Goal: Task Accomplishment & Management: Complete application form

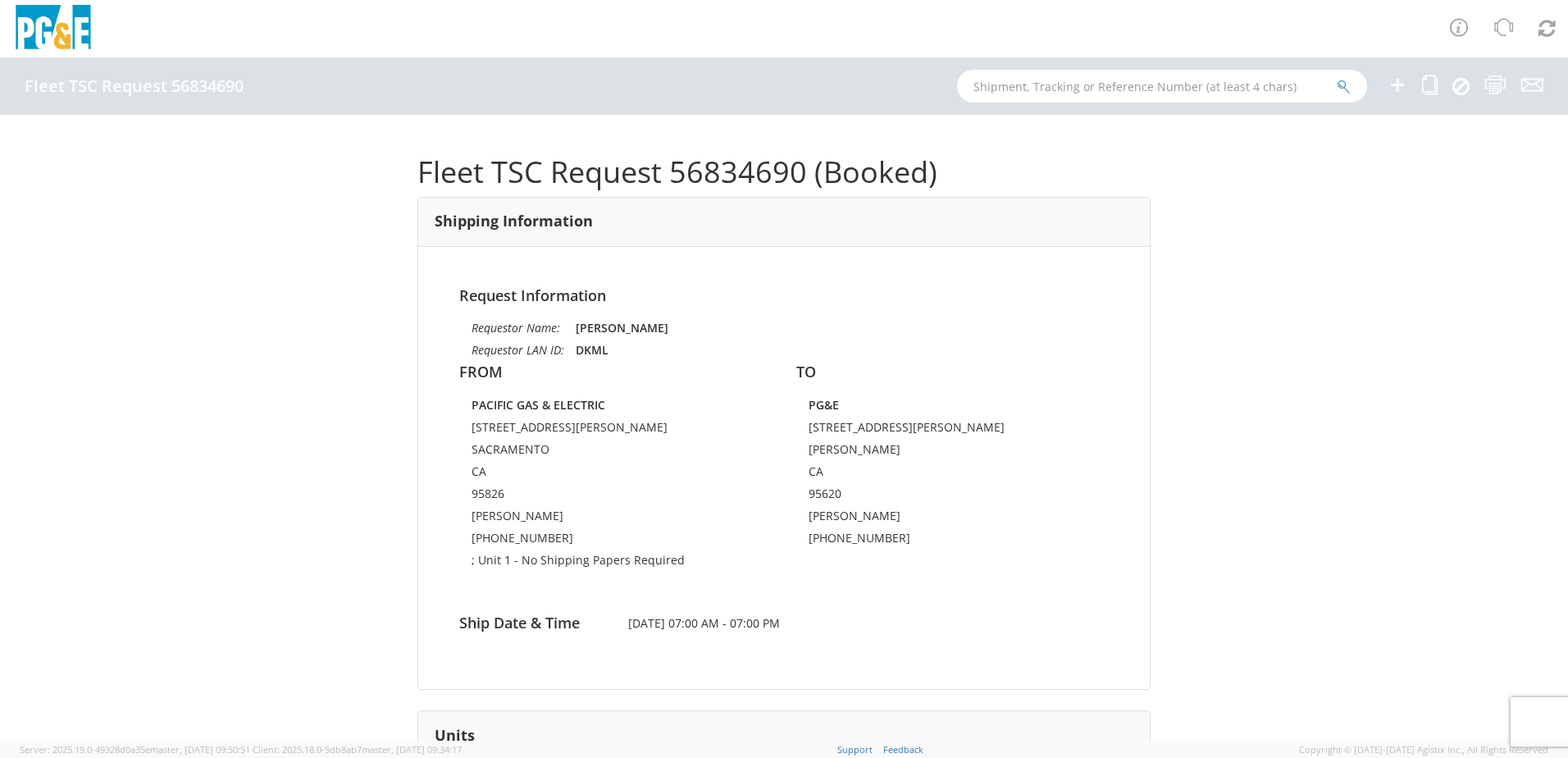
click at [1391, 87] on icon at bounding box center [1397, 85] width 20 height 21
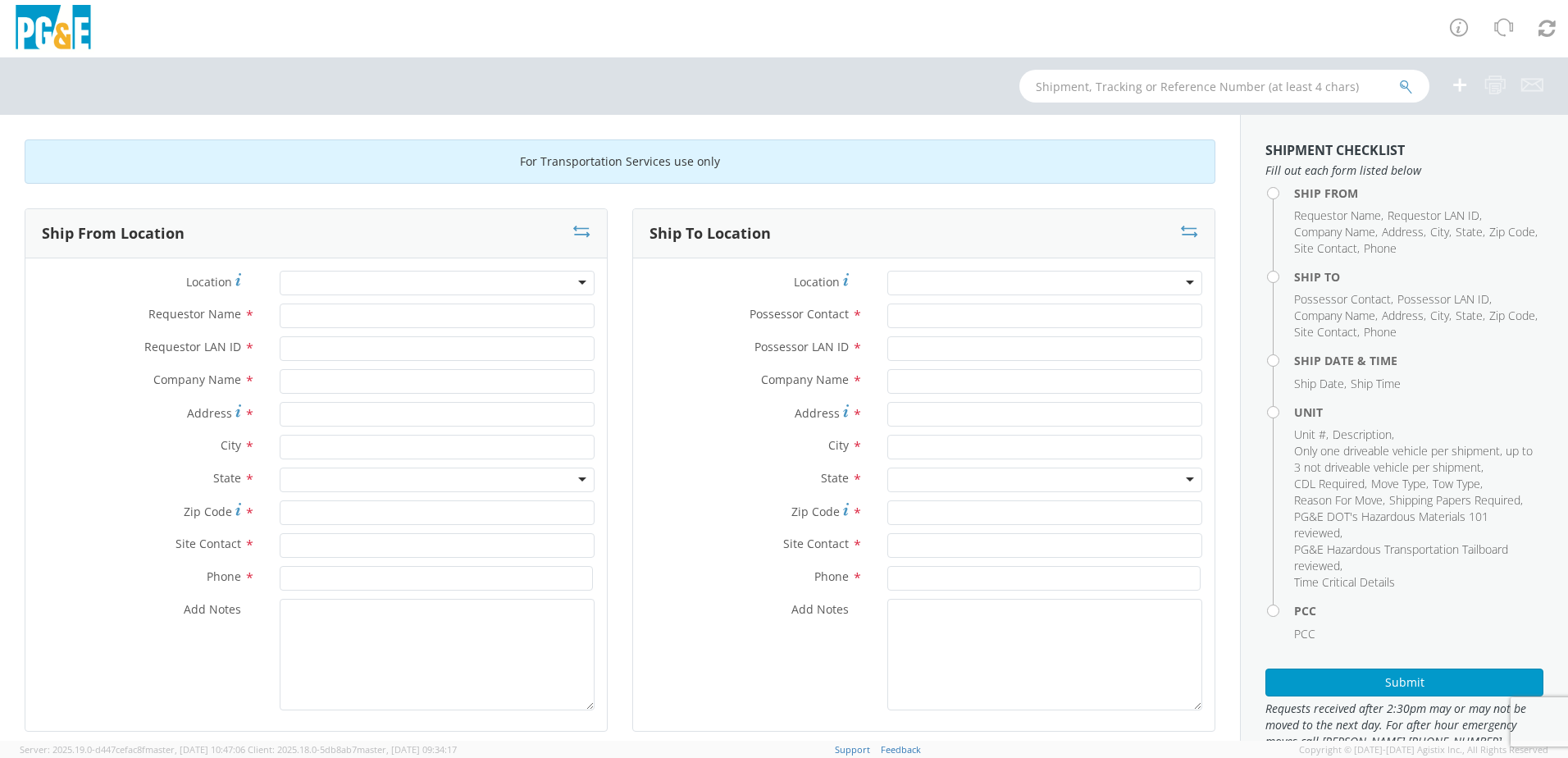
click at [518, 282] on div at bounding box center [437, 283] width 315 height 25
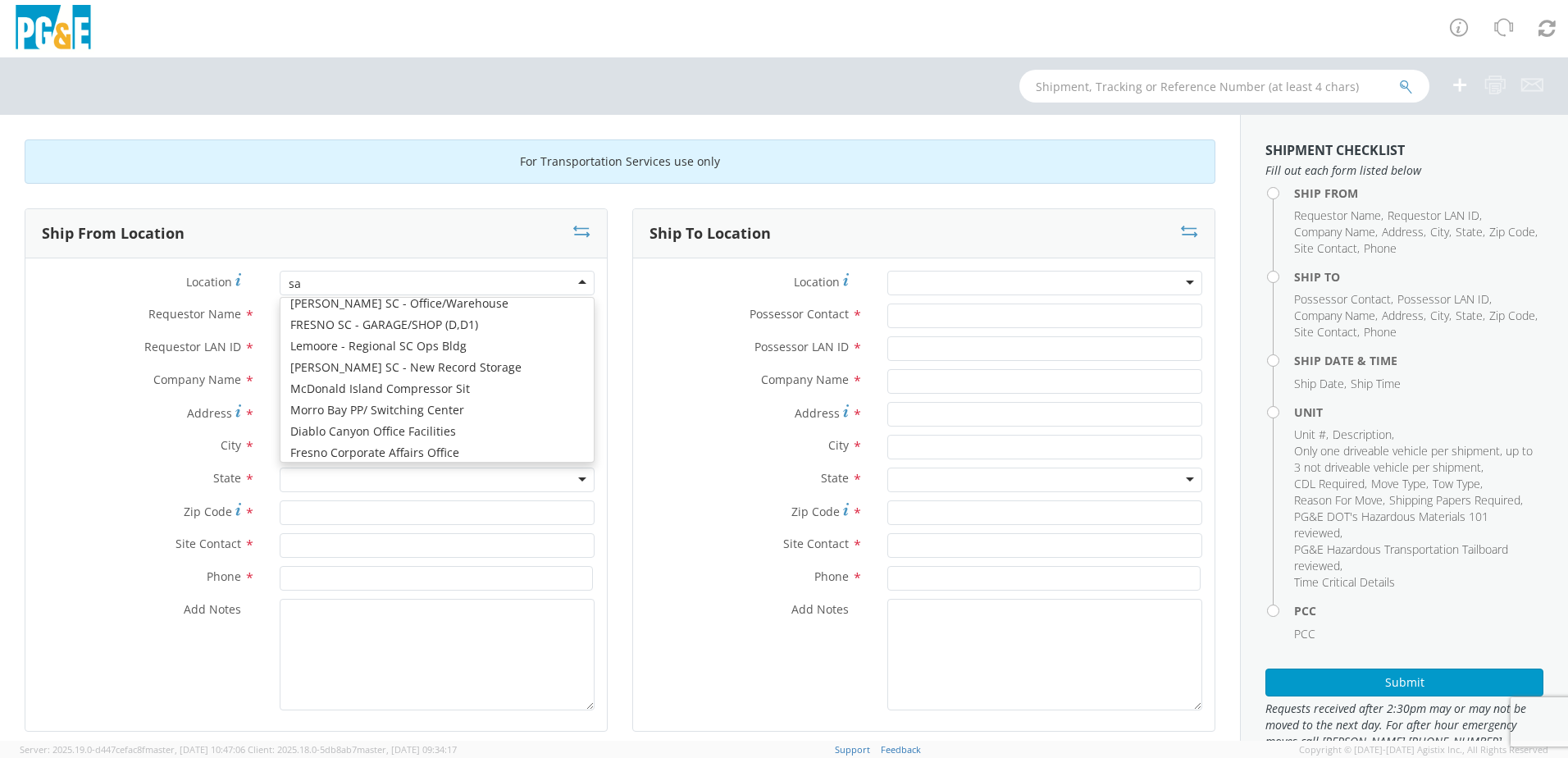
scroll to position [4, 0]
type input "sac"
type input "PG&E"
type input "[STREET_ADDRESS][PERSON_NAME]"
type input "SACRAMENTO"
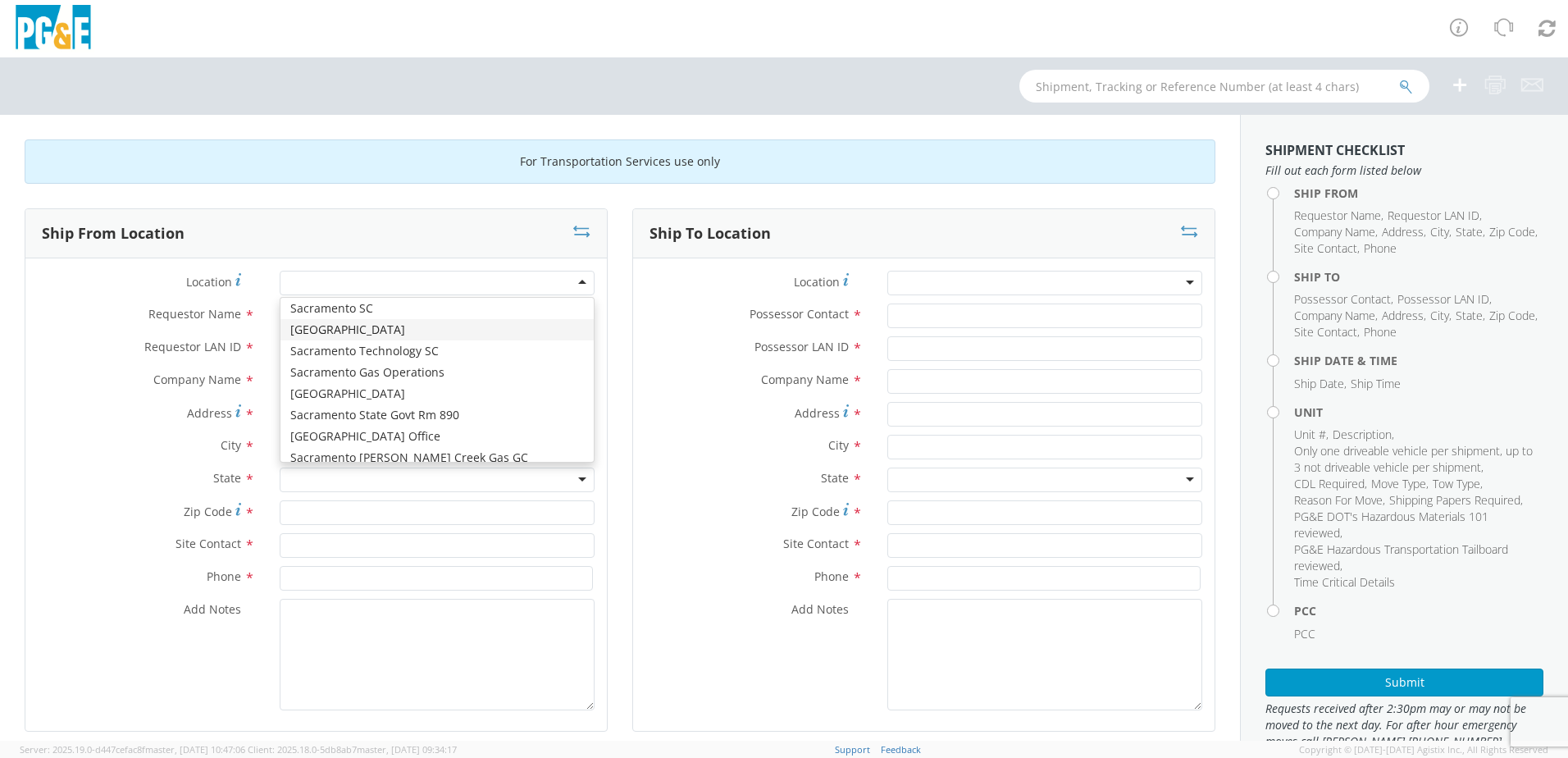
type input "95826"
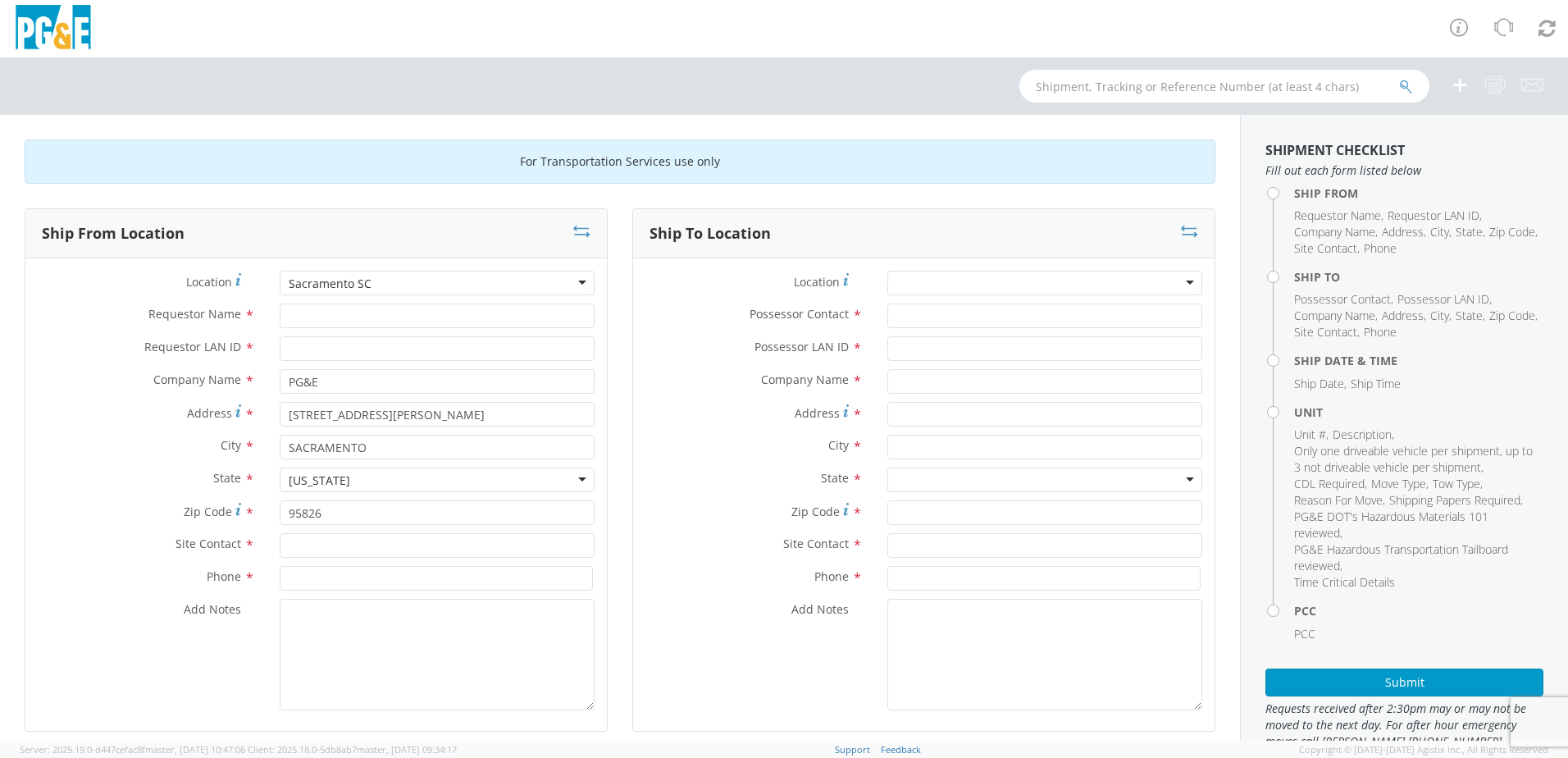
scroll to position [0, 0]
click at [386, 314] on input "Requestor Name *" at bounding box center [437, 315] width 315 height 25
type input "LP Thandi"
type input "LST7"
click at [351, 541] on input "text" at bounding box center [437, 545] width 315 height 25
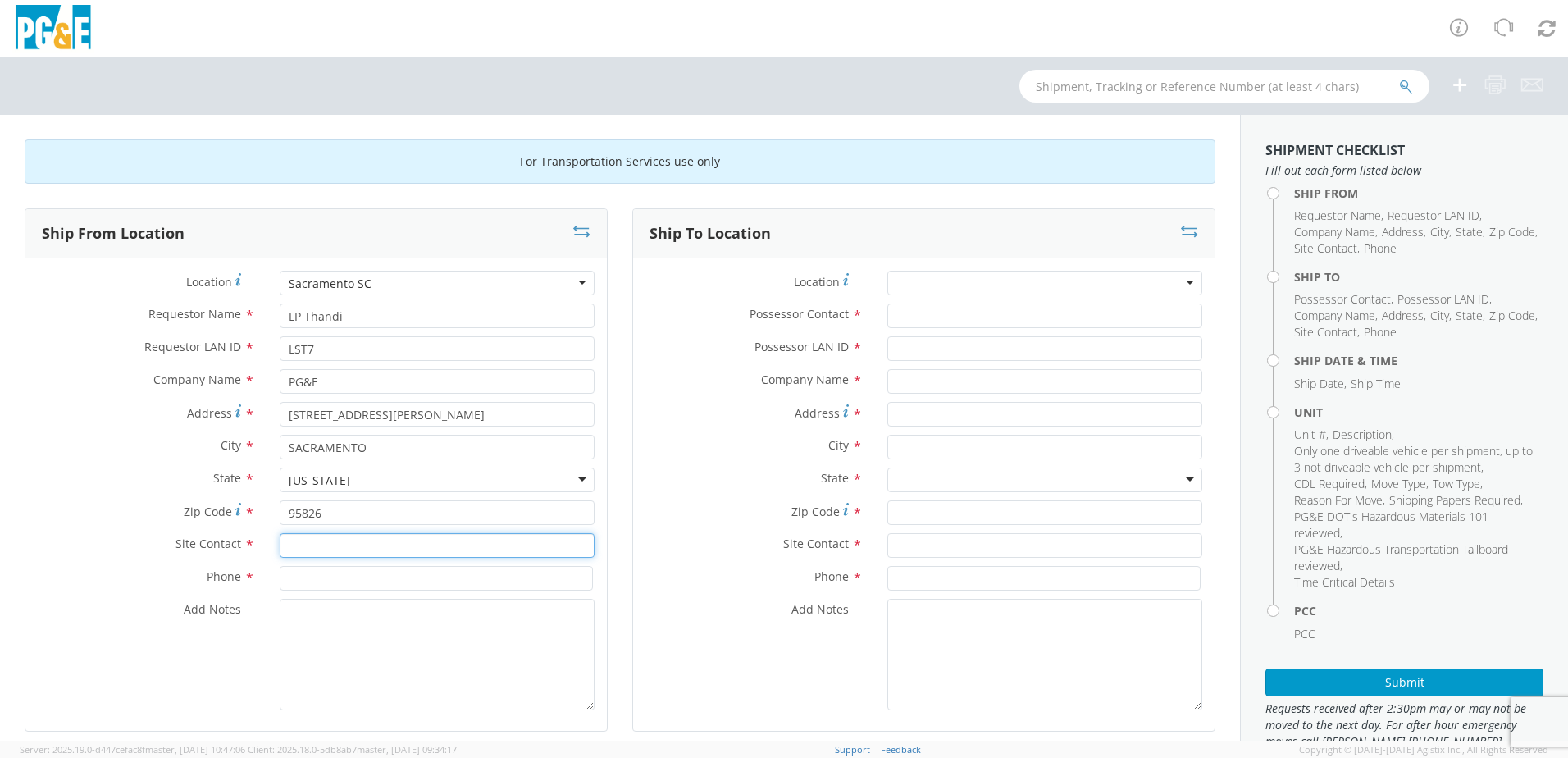
type input "P"
type input "LP Thandi"
type input "[PHONE_NUMBER]"
click at [990, 285] on div at bounding box center [1044, 283] width 315 height 25
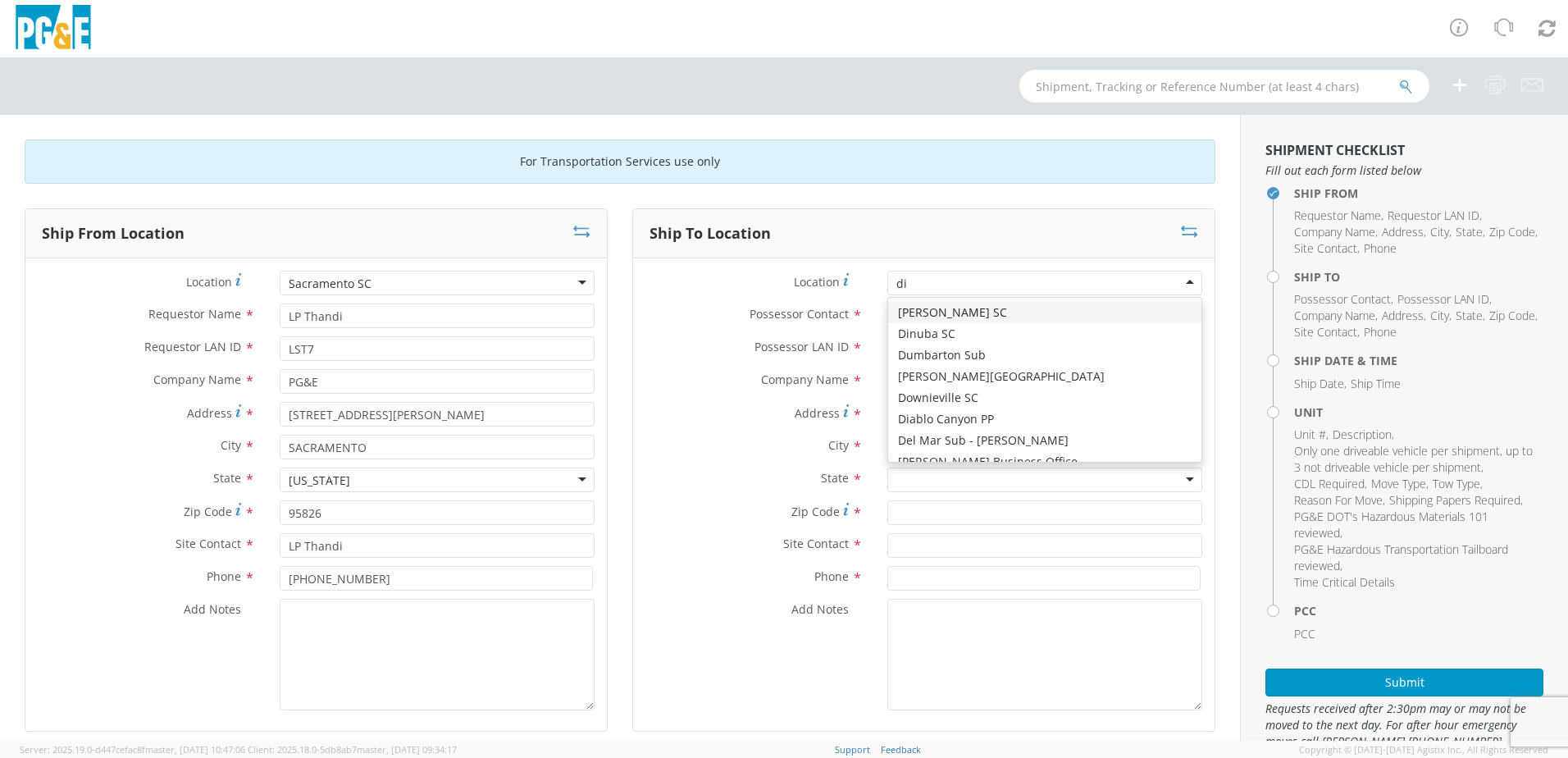
type input "[PERSON_NAME]"
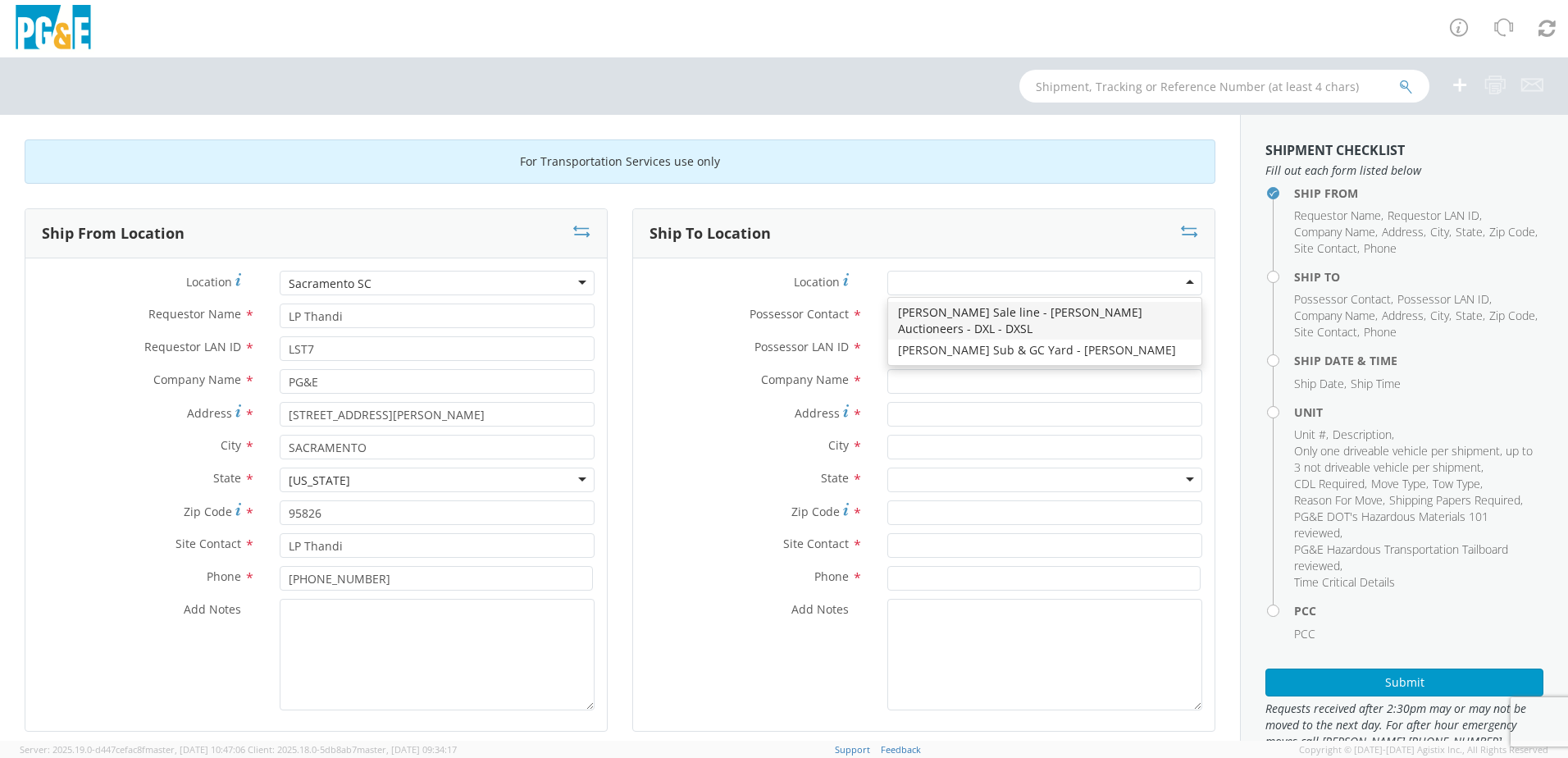
type input "PG&E"
type input "[STREET_ADDRESS][PERSON_NAME]"
type input "[PERSON_NAME]"
type input "95620"
type input "[PHONE_NUMBER]"
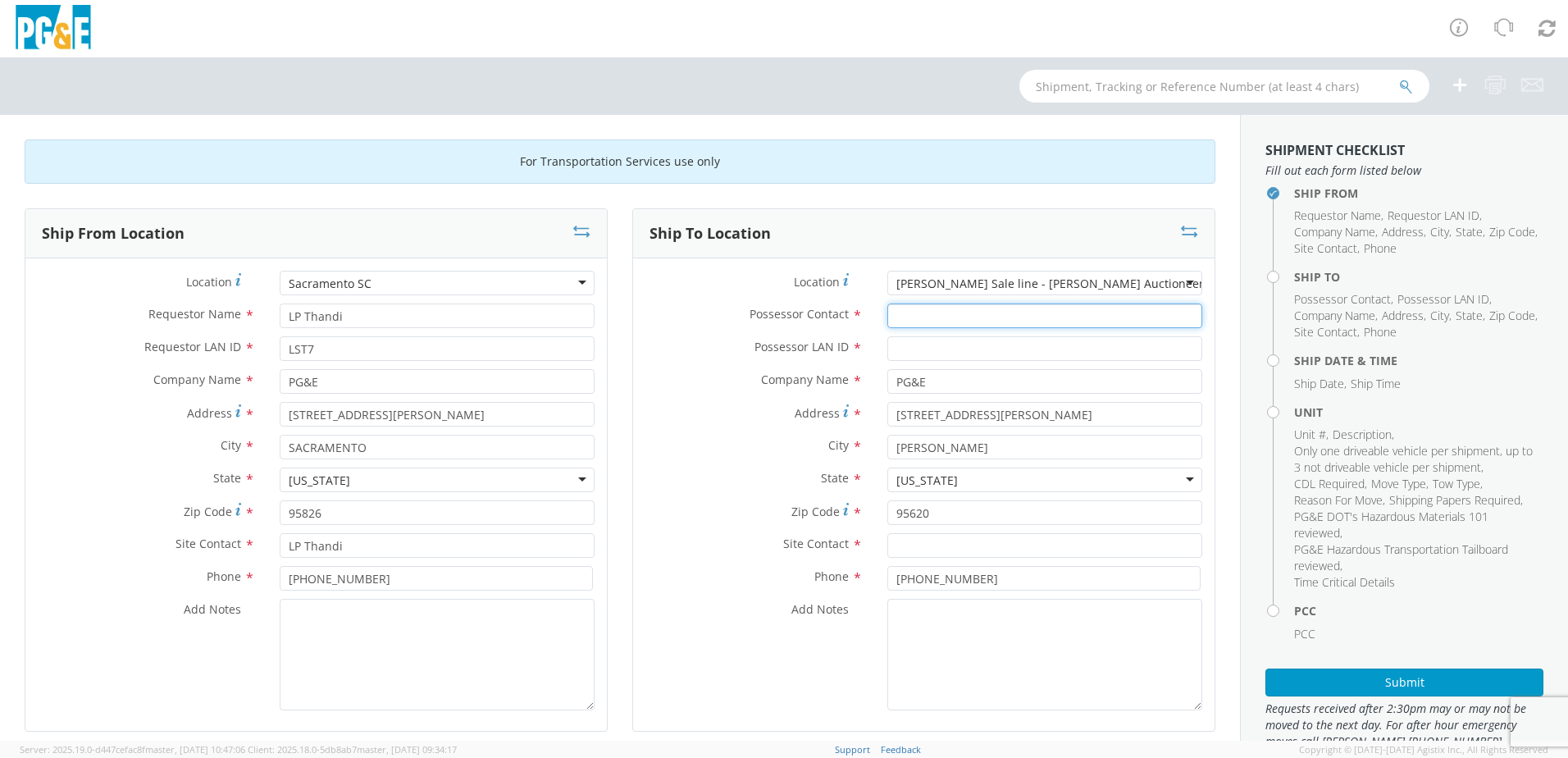
click at [916, 308] on input "Possessor Contact *" at bounding box center [1044, 315] width 315 height 25
type input "LP Thandi"
type input "LST7"
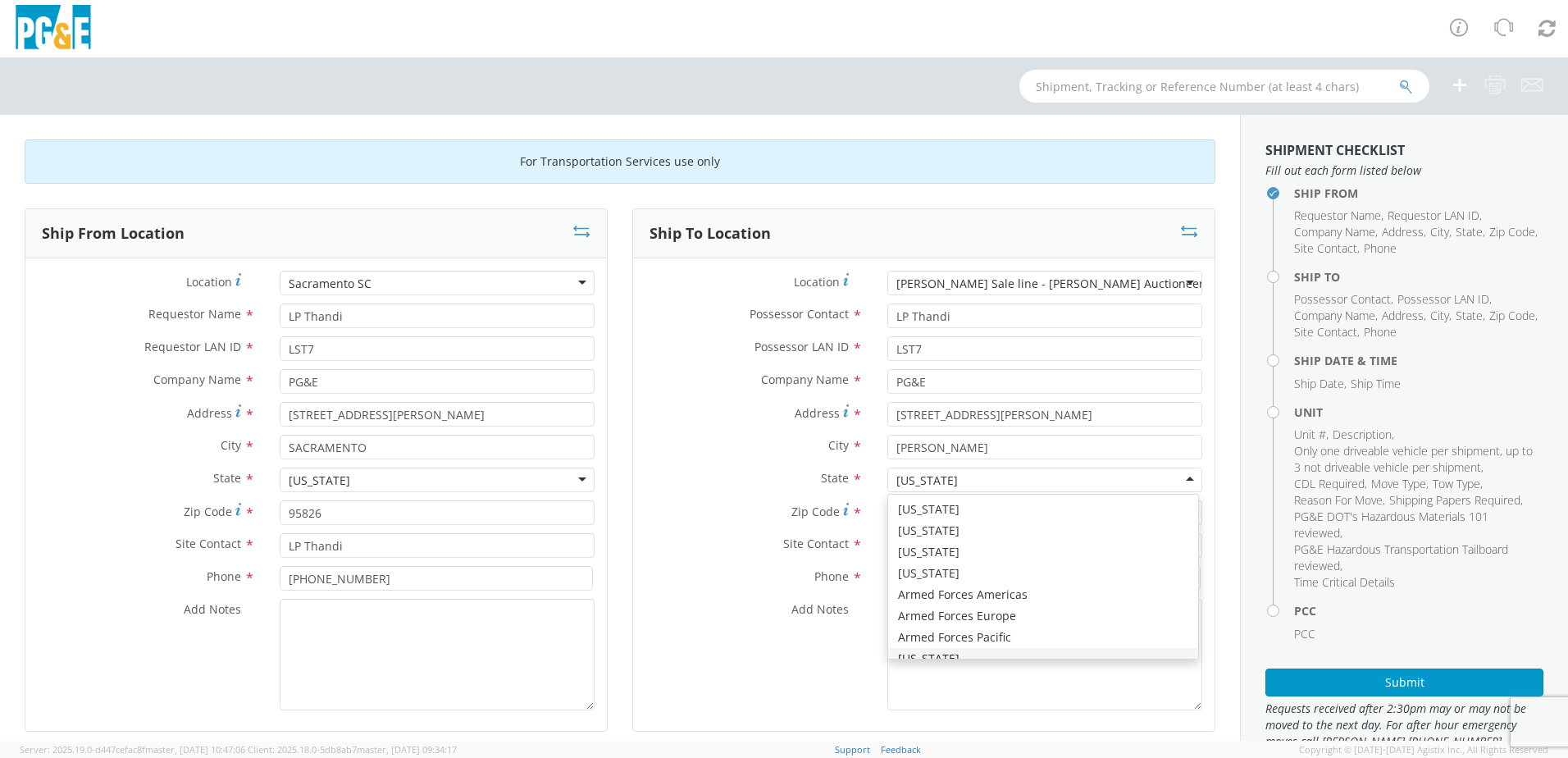
scroll to position [19, 0]
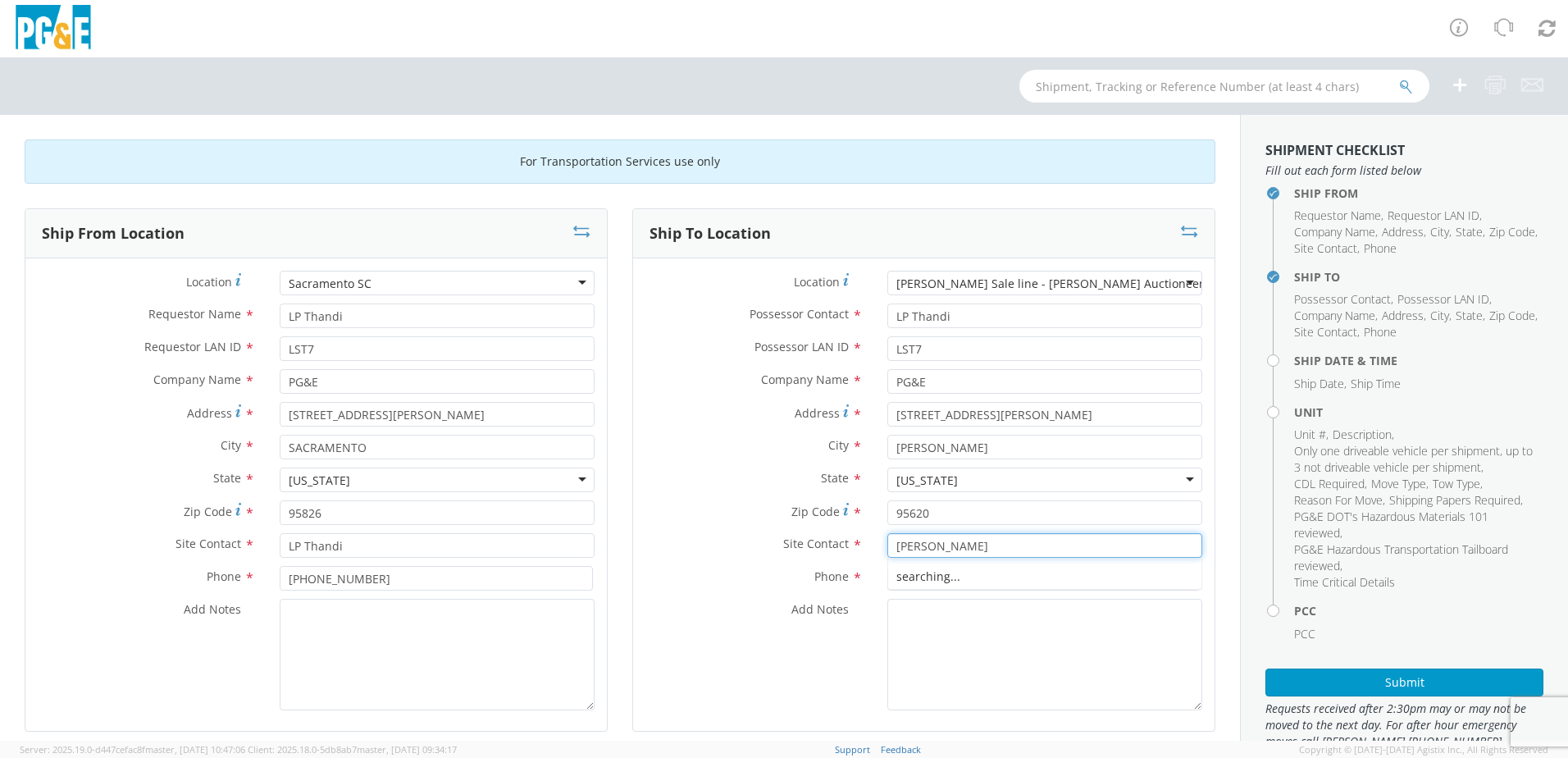
type input "[PERSON_NAME]"
type input "[PHONE_NUMBER]"
click at [685, 542] on label "Site Contact *" at bounding box center [753, 544] width 242 height 22
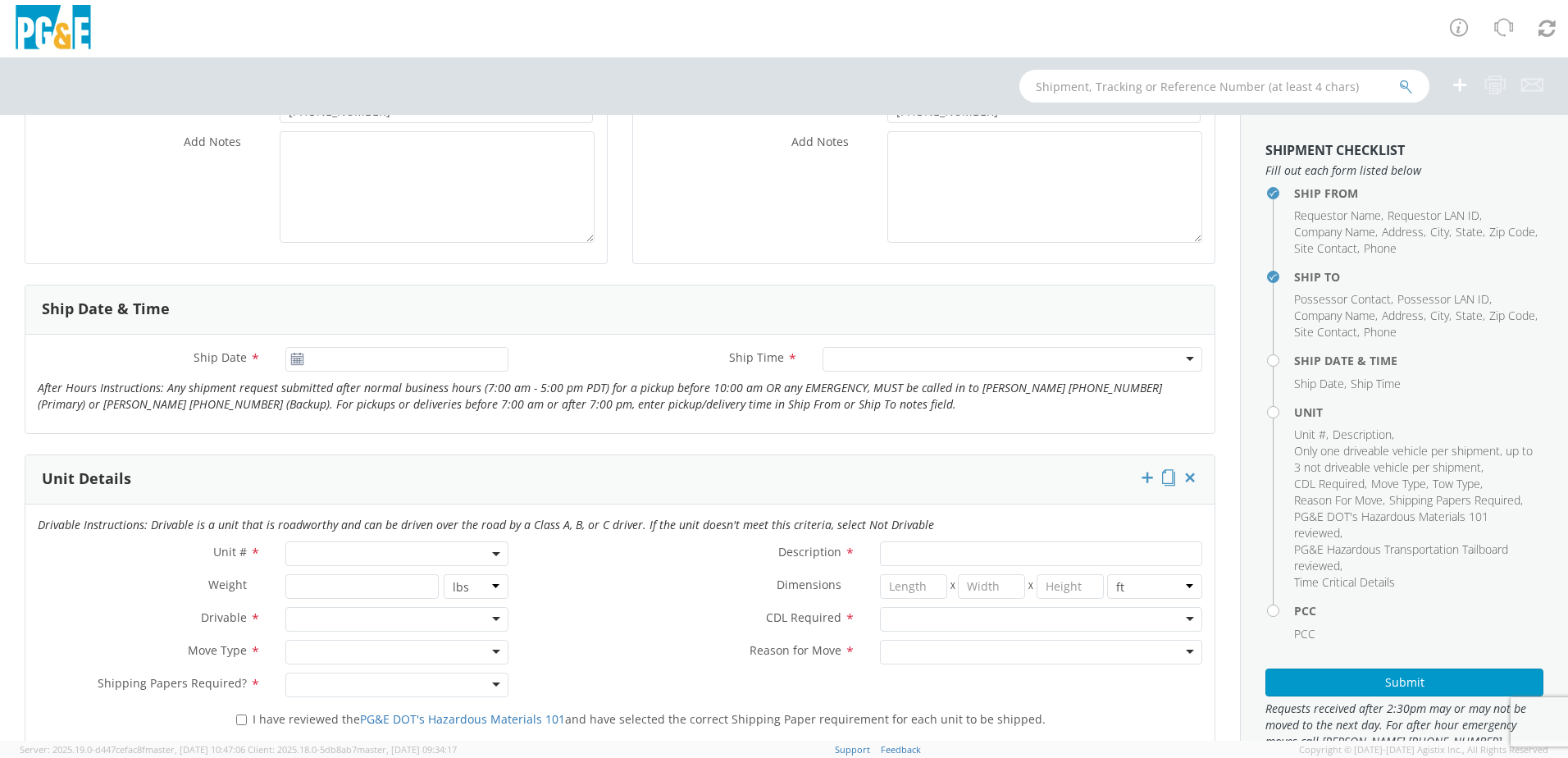
scroll to position [492, 0]
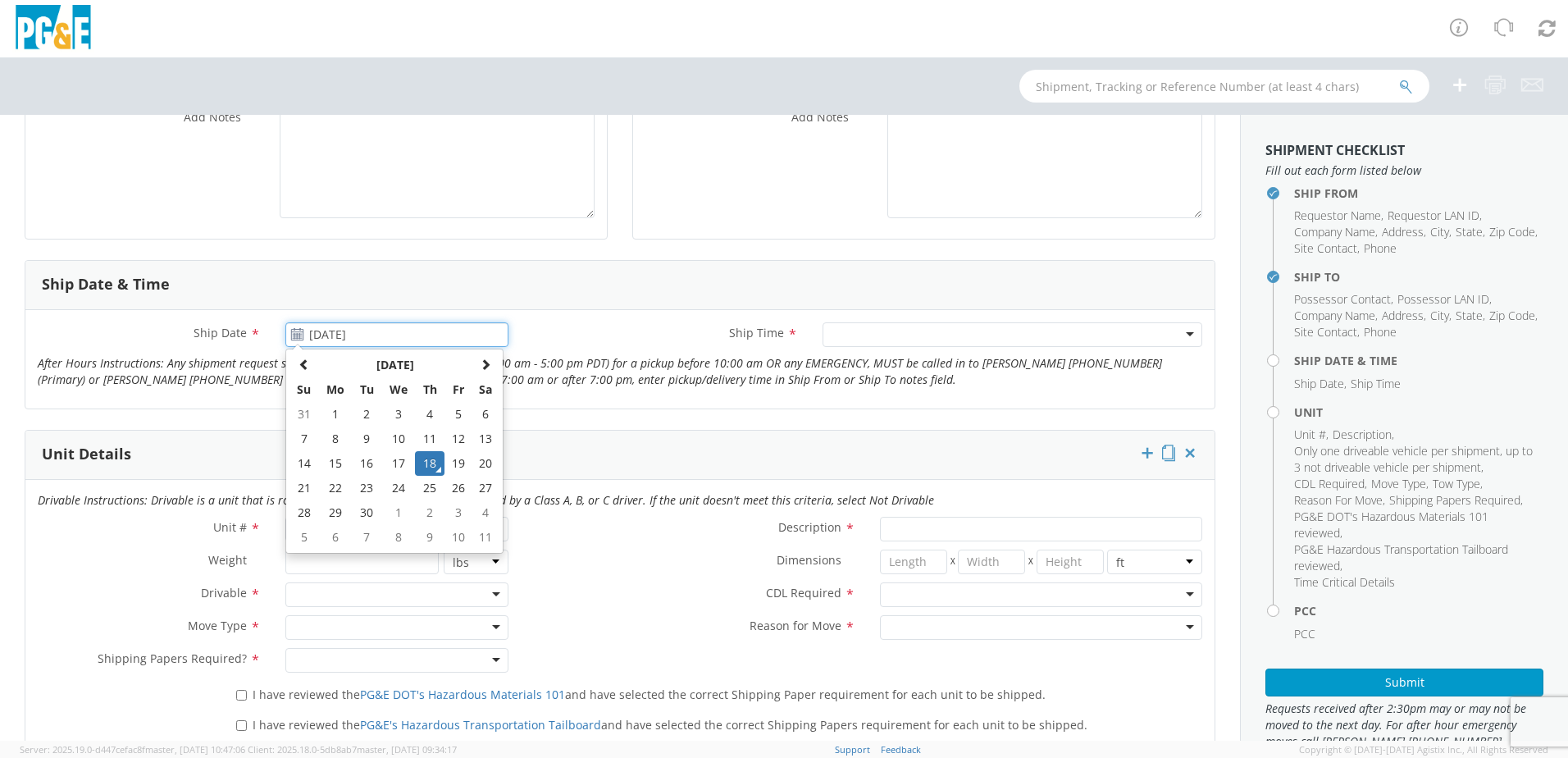
click at [351, 334] on input "[DATE]" at bounding box center [396, 334] width 223 height 25
click at [332, 489] on td "22" at bounding box center [335, 488] width 34 height 25
type input "[DATE]"
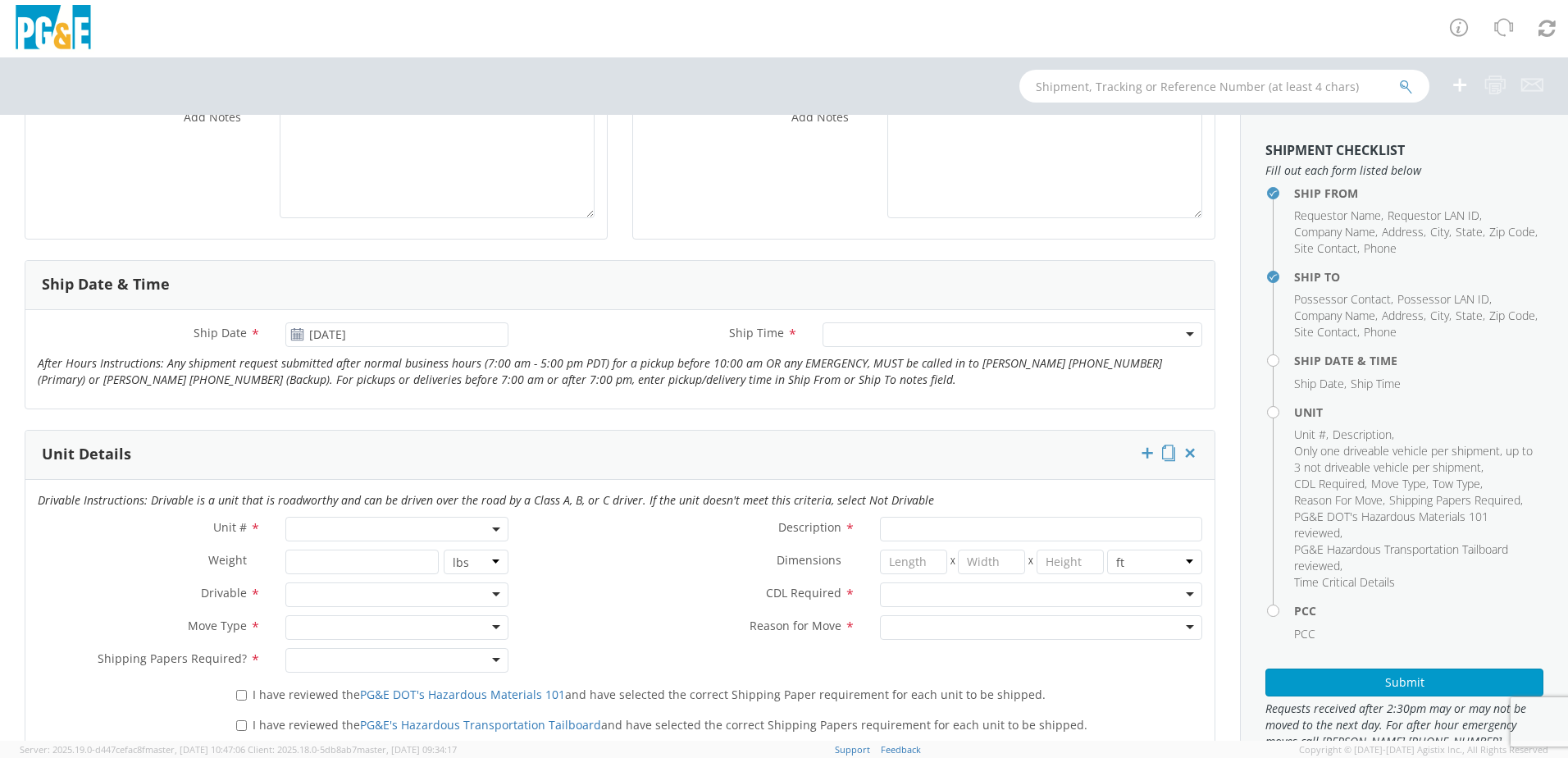
click at [890, 339] on div at bounding box center [1012, 334] width 380 height 25
click at [487, 544] on div "Unit # *" at bounding box center [273, 533] width 495 height 33
click at [366, 530] on span at bounding box center [396, 529] width 223 height 25
click at [363, 550] on input "search" at bounding box center [395, 556] width 213 height 25
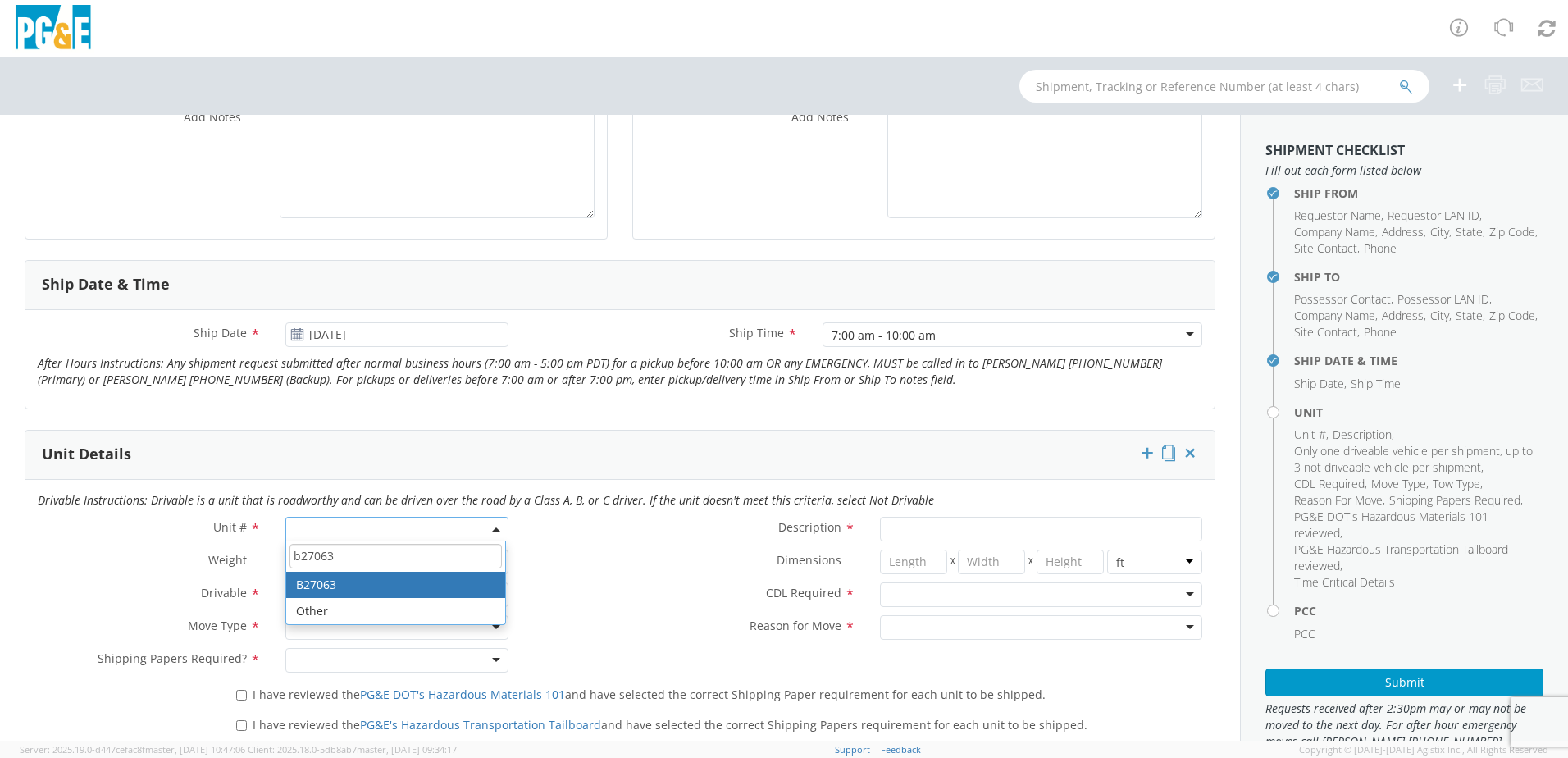
type input "b27063"
type input "PICKUP; 1/2T 4X2"
type input "7100"
select select "B27063"
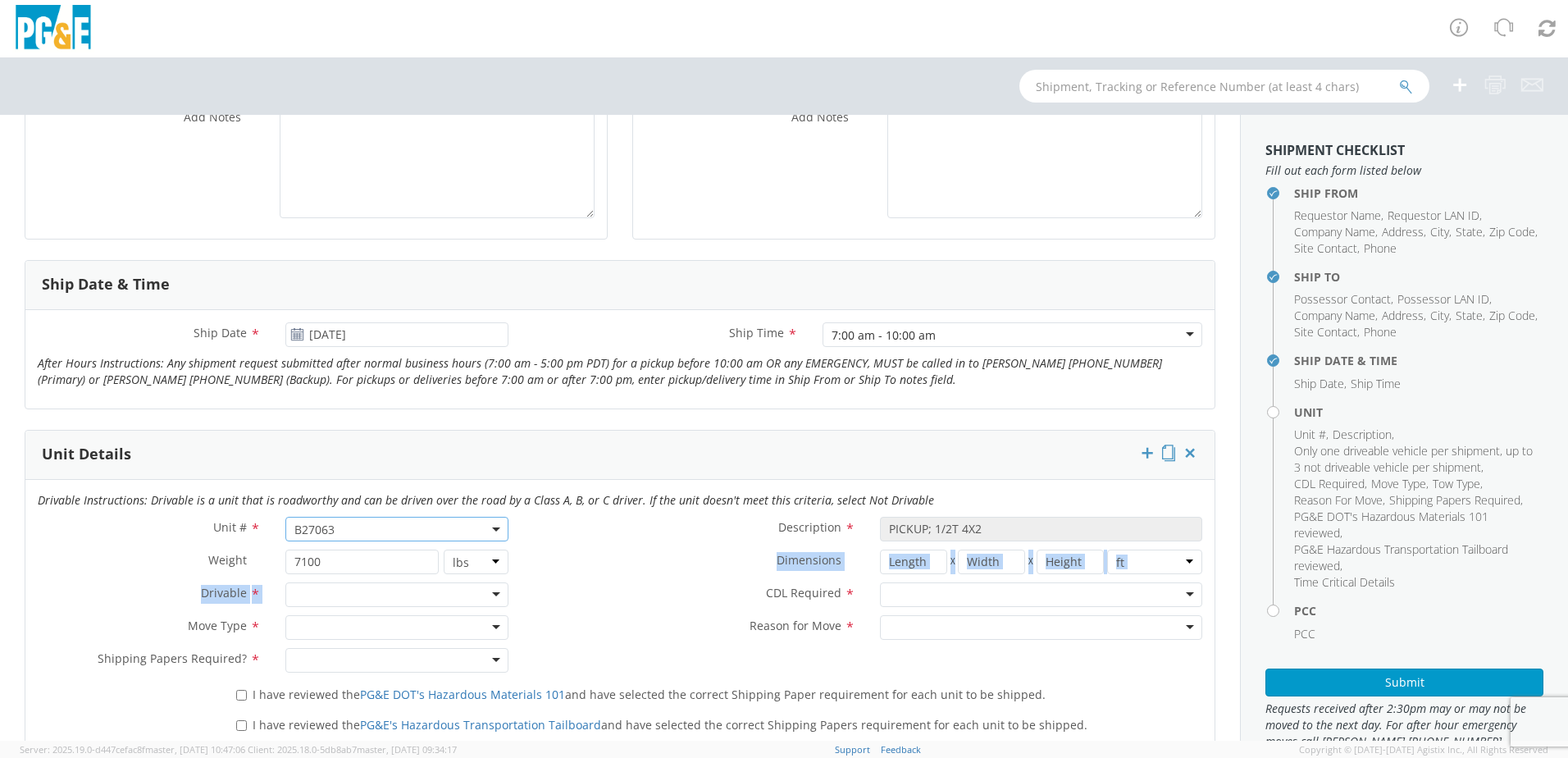
click at [581, 583] on div "Unit # * B27063 B27063 Description * PICKUP; 1/2T 4X2 Weight * 7100 lbs kgs Dim…" at bounding box center [620, 599] width 1189 height 164
drag, startPoint x: 581, startPoint y: 583, endPoint x: 475, endPoint y: 599, distance: 107.2
click at [475, 599] on div at bounding box center [396, 594] width 223 height 25
click at [385, 626] on div at bounding box center [396, 627] width 223 height 25
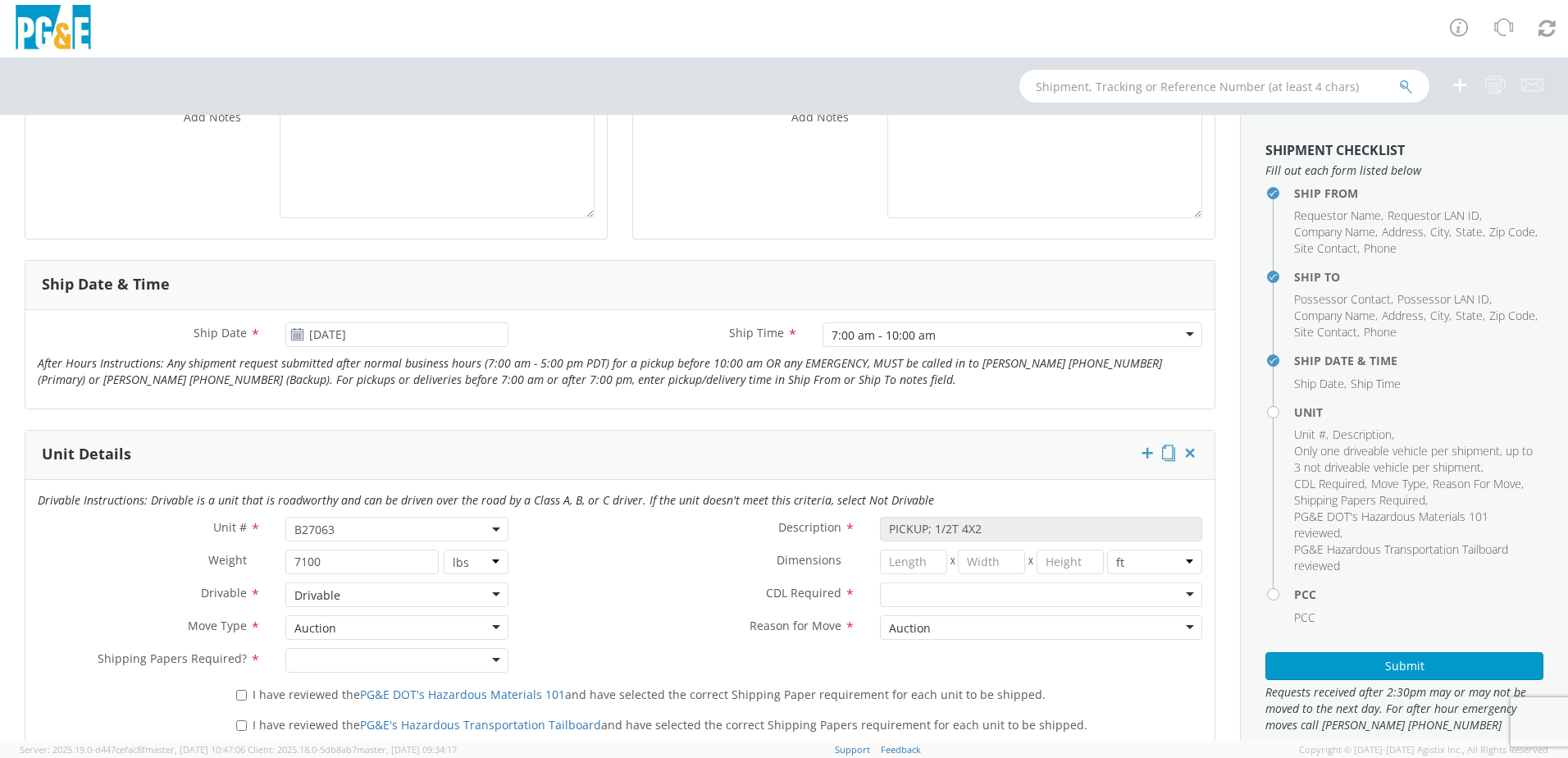
click at [362, 657] on div at bounding box center [396, 660] width 223 height 25
click at [247, 698] on label "I have reviewed the PG&E DOT's Hazardous Materials 101 and have selected the co…" at bounding box center [642, 693] width 813 height 19
click at [247, 698] on input "I have reviewed the PG&E DOT's Hazardous Materials 101 and have selected the co…" at bounding box center [241, 695] width 10 height 10
checkbox input "true"
click at [242, 724] on input "I have reviewed the PG&E's Hazardous Transportation Tailboard and have selected…" at bounding box center [241, 725] width 10 height 10
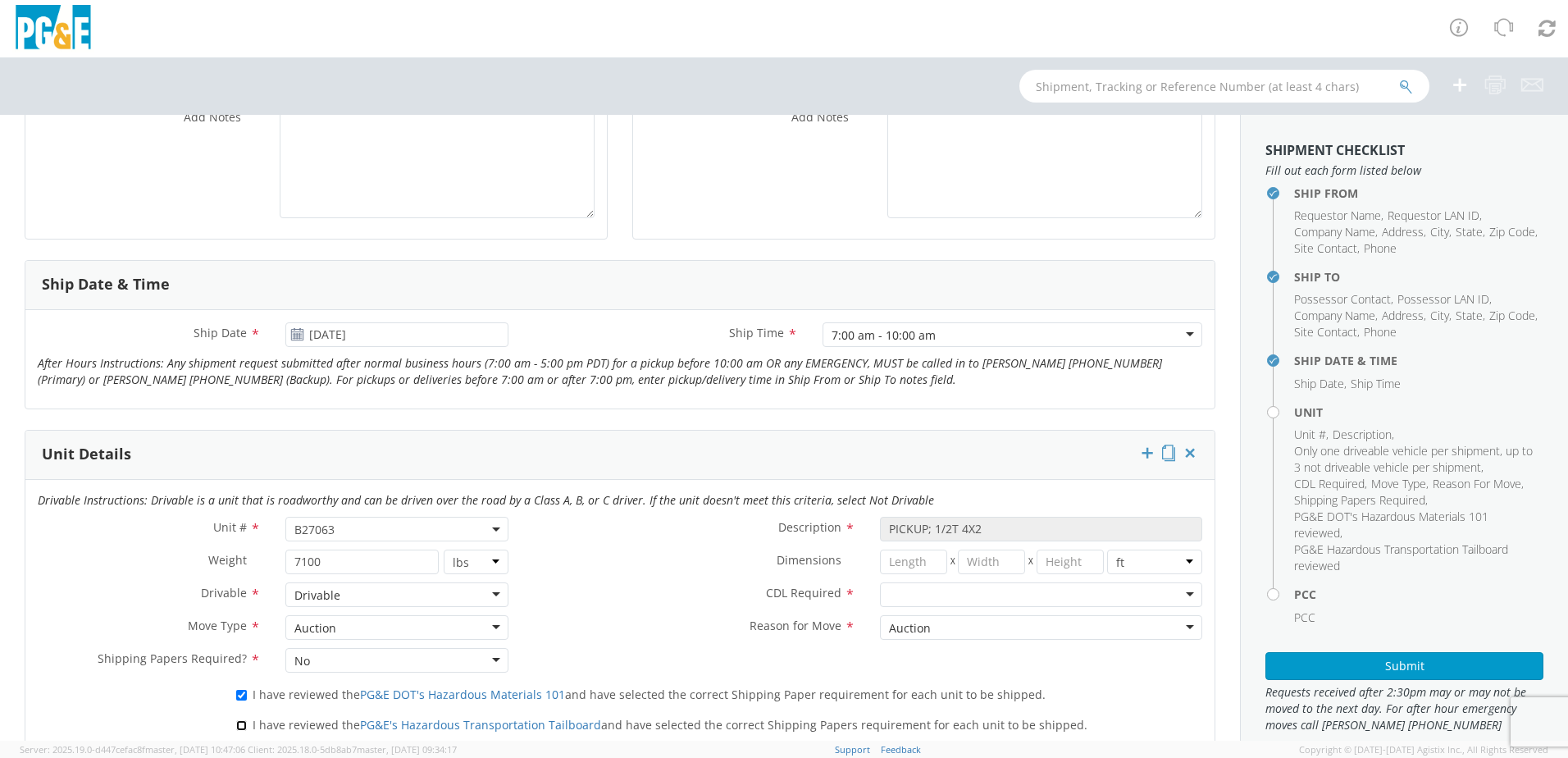
checkbox input "true"
click at [710, 606] on div "CDL Required * N - CDL Not Required Y - CDL Required" at bounding box center [868, 594] width 694 height 25
click at [907, 597] on div at bounding box center [1041, 594] width 322 height 25
click at [738, 597] on label "CDL Required *" at bounding box center [694, 593] width 347 height 22
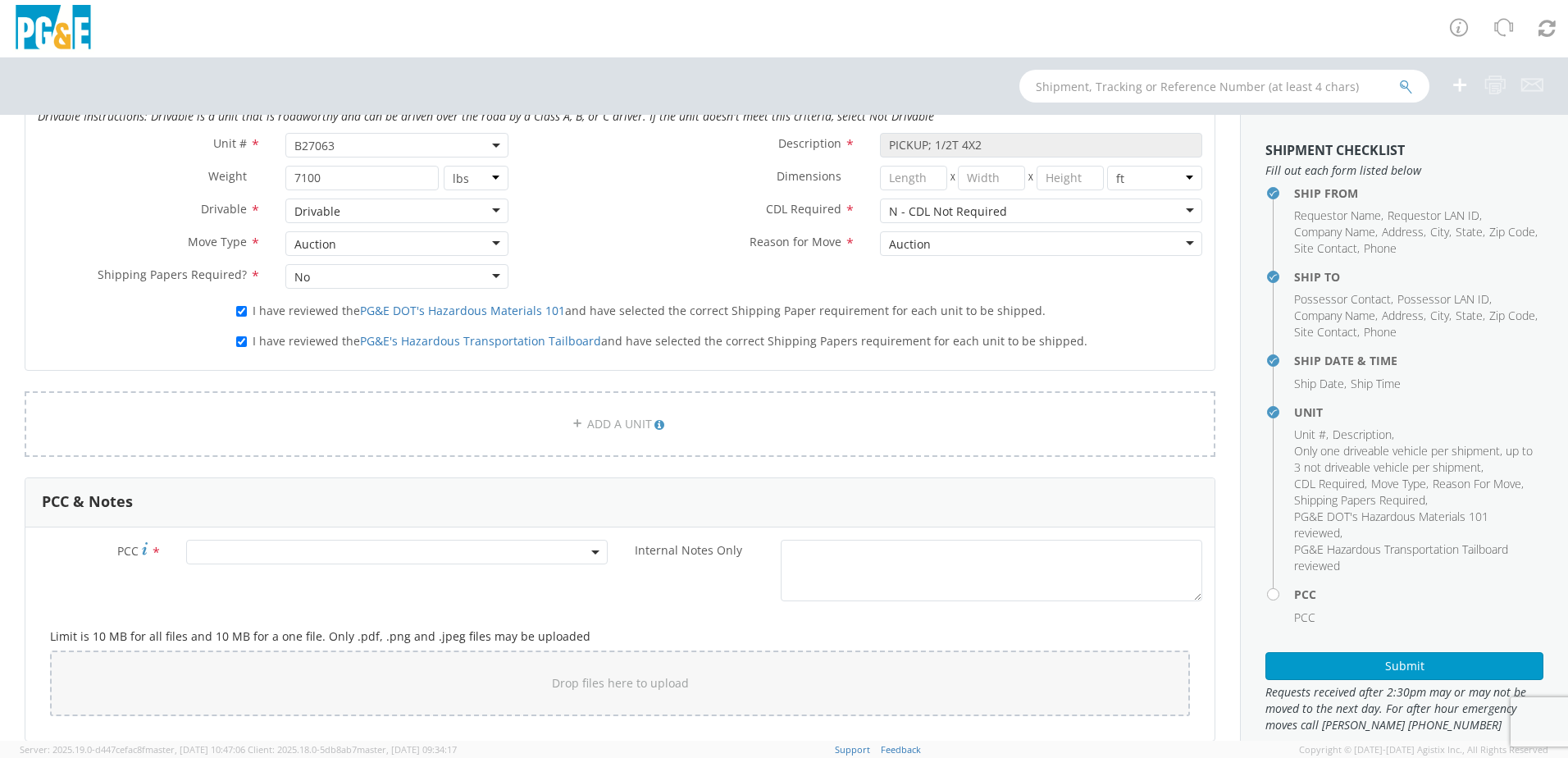
scroll to position [902, 0]
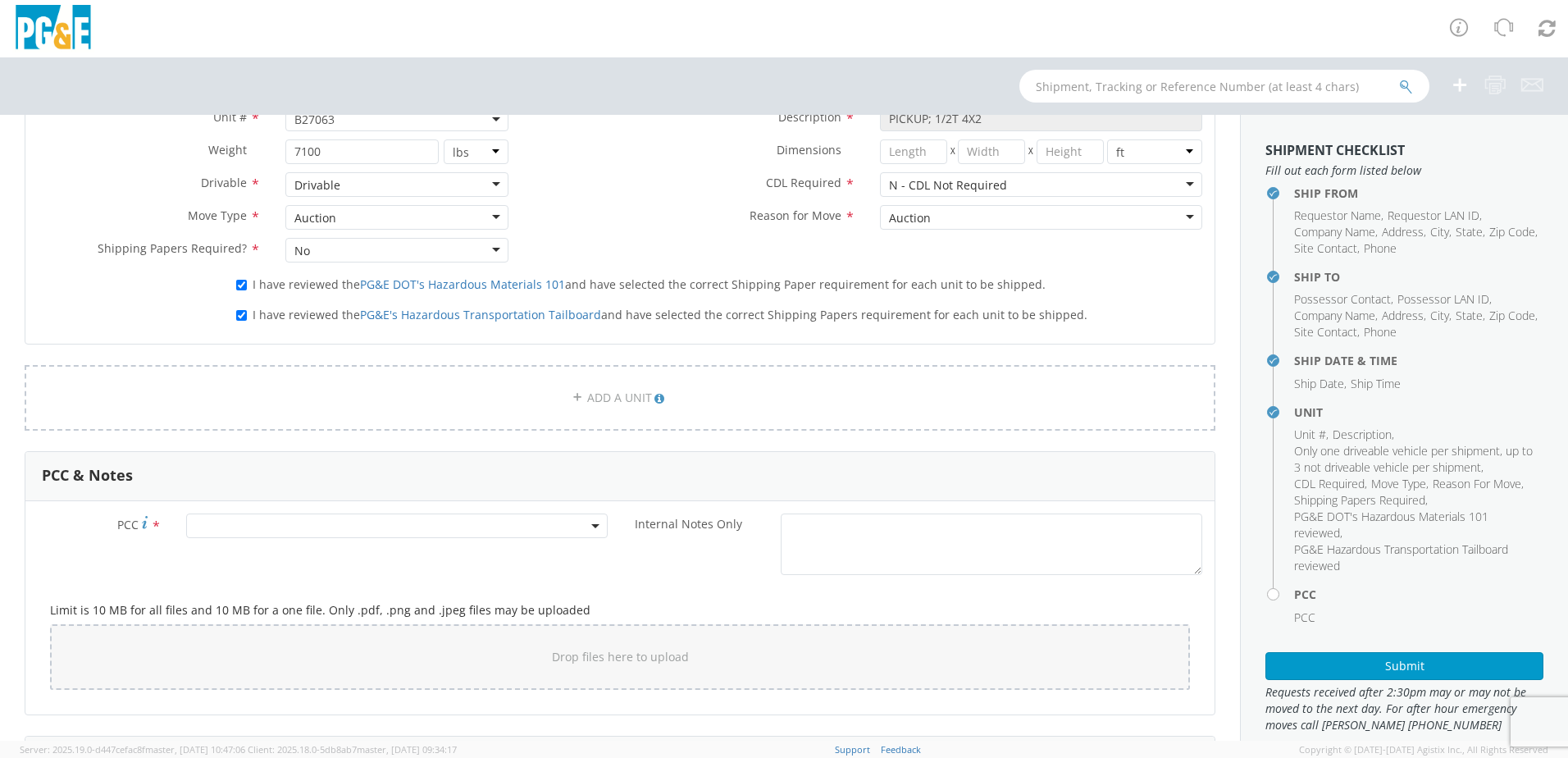
click at [368, 532] on span at bounding box center [396, 525] width 421 height 25
click at [347, 556] on input "number" at bounding box center [394, 553] width 408 height 25
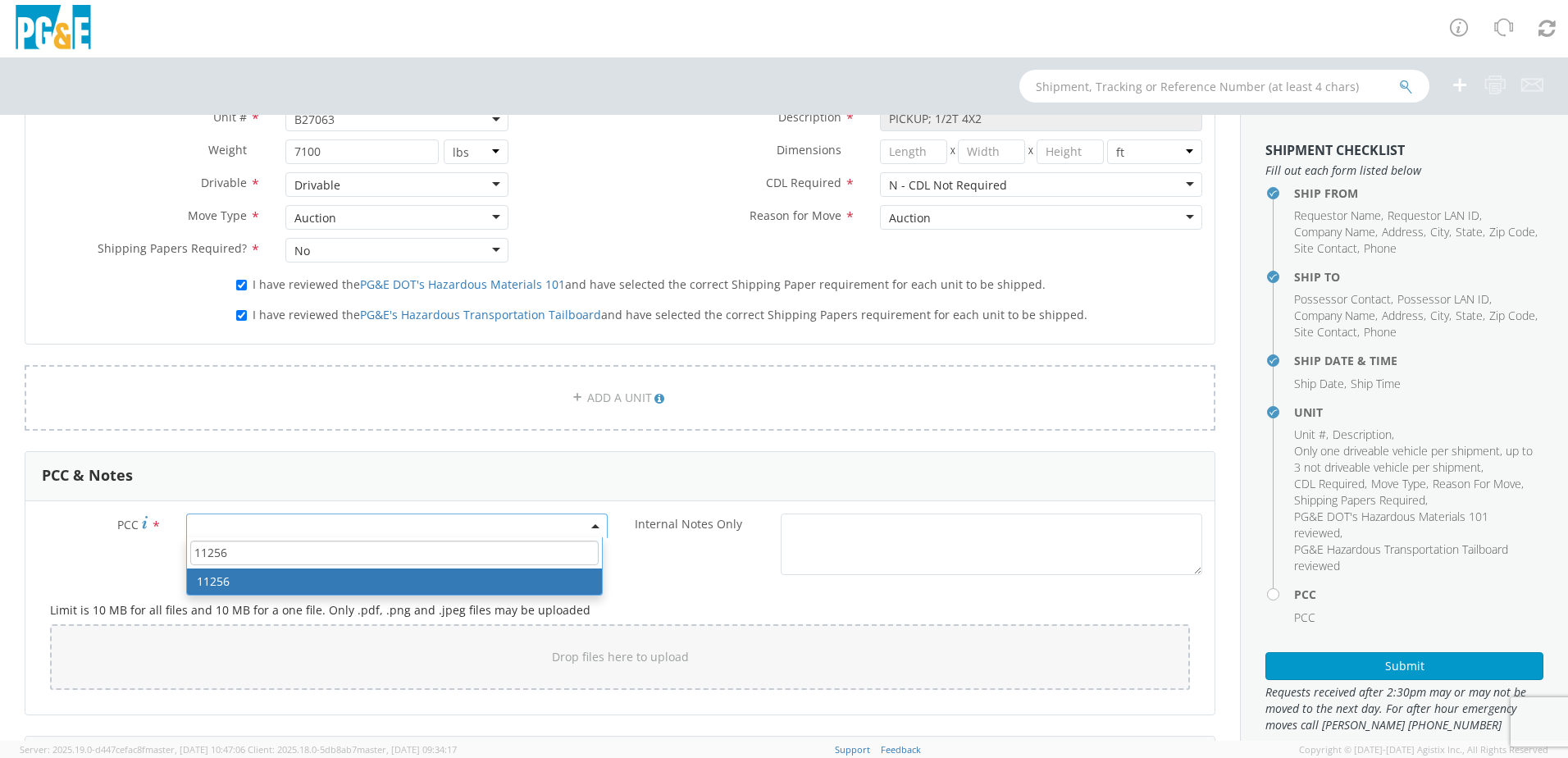
type input "11256"
select select "11256"
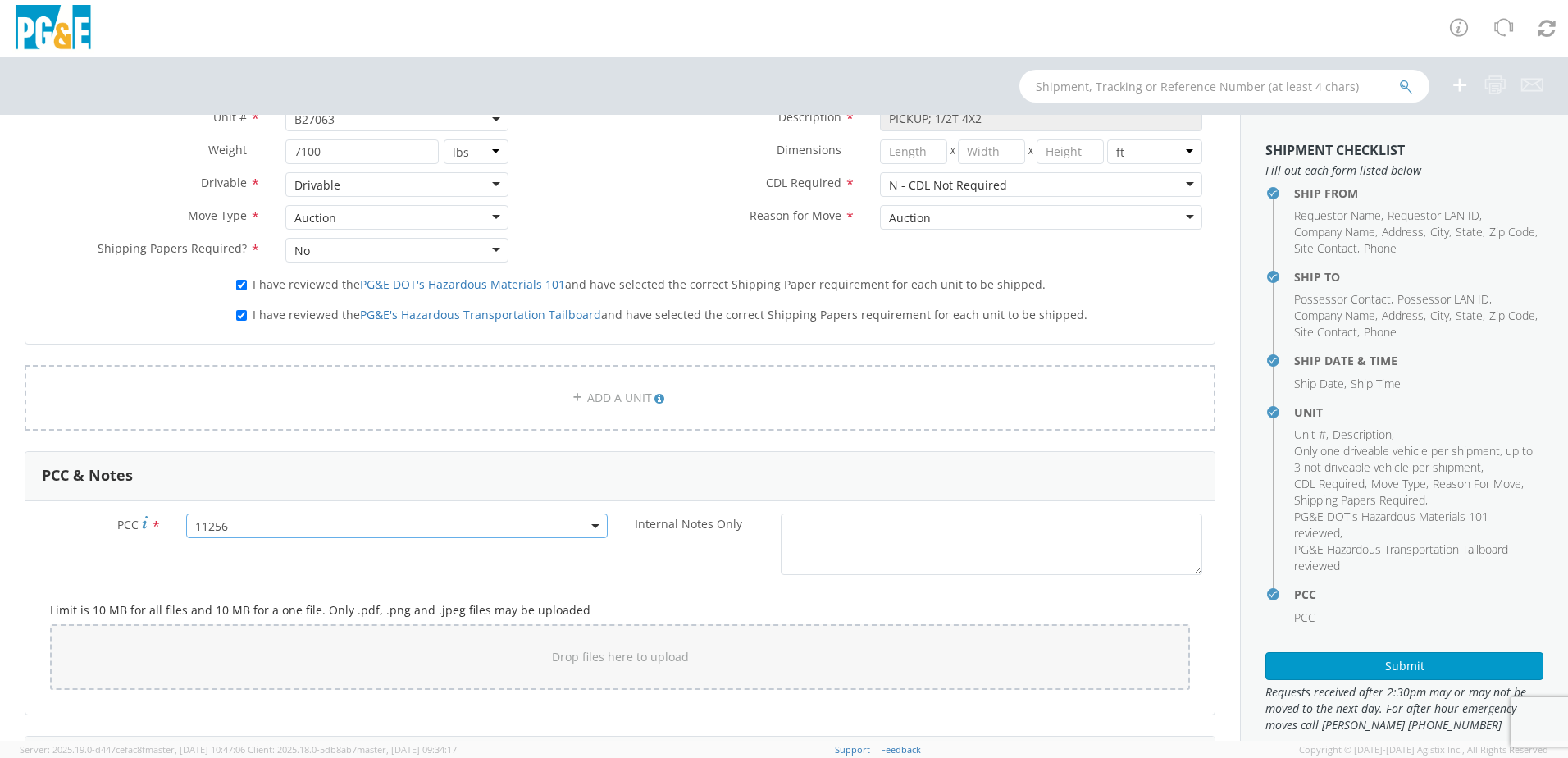
click at [532, 566] on div "PCC * 11256 11256 Internal Notes Only *" at bounding box center [620, 548] width 1189 height 70
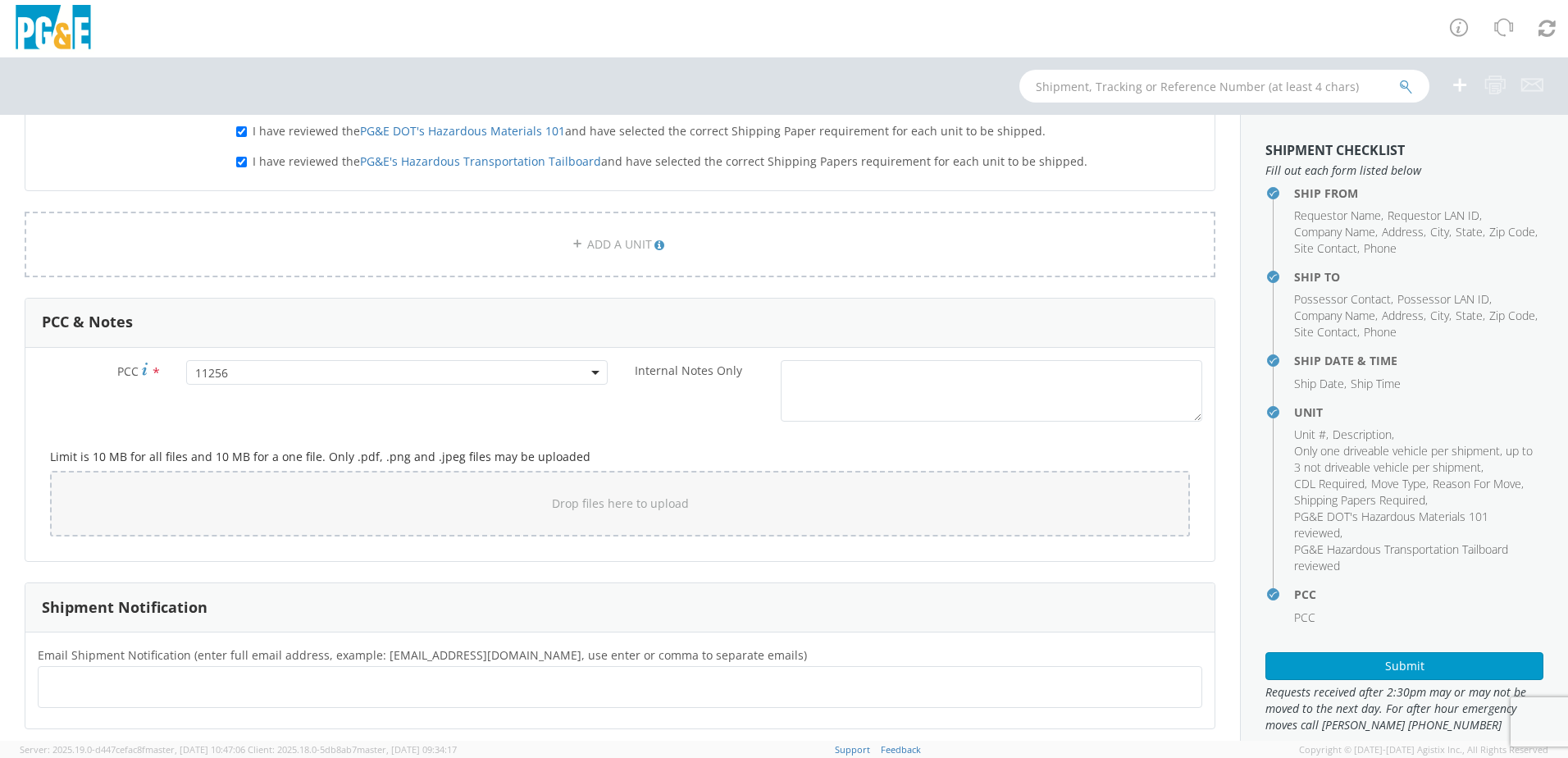
scroll to position [1227, 0]
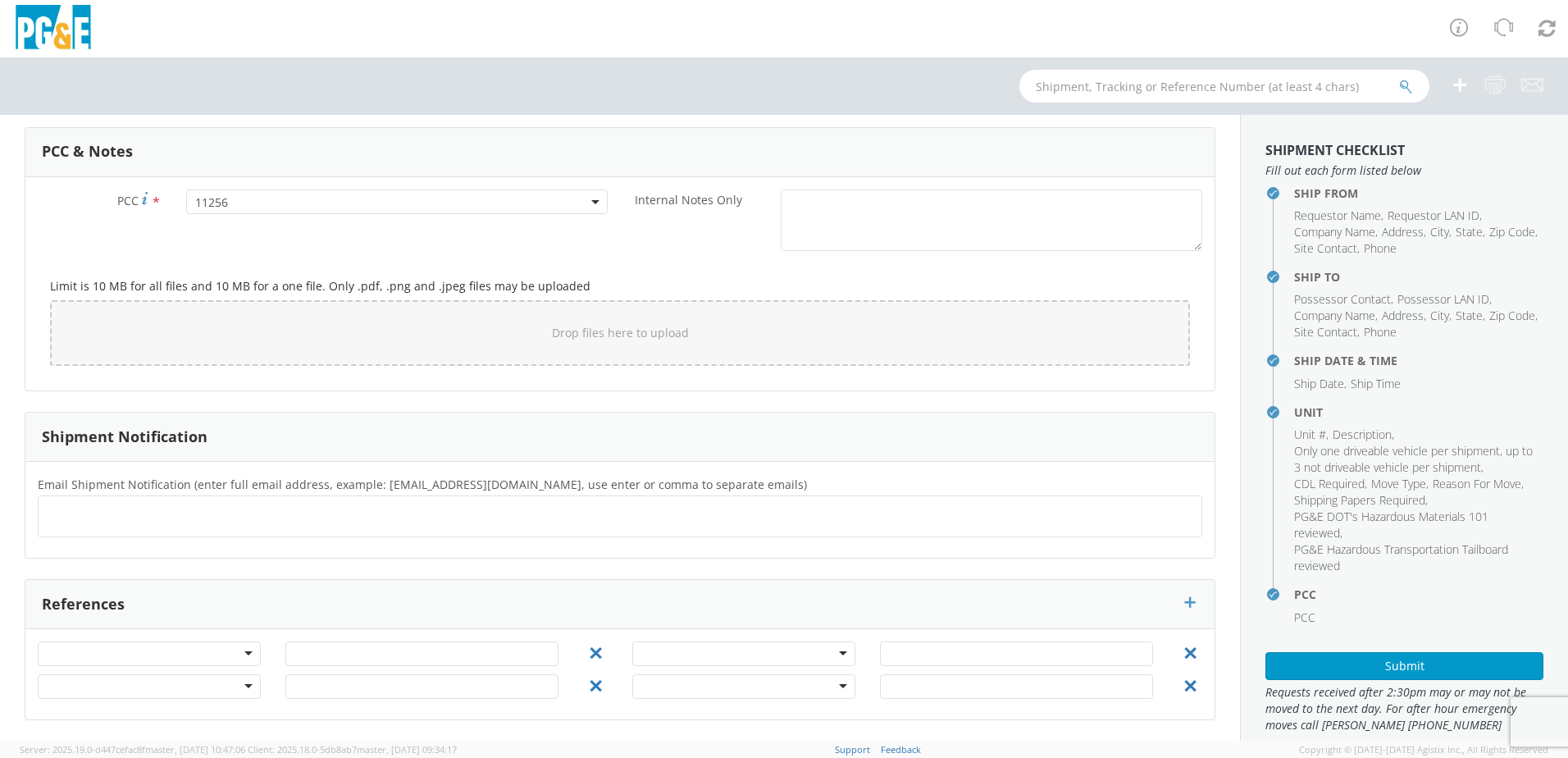
click at [245, 521] on ul at bounding box center [619, 516] width 1150 height 27
type input "[EMAIL_ADDRESS][DOMAIN_NAME]"
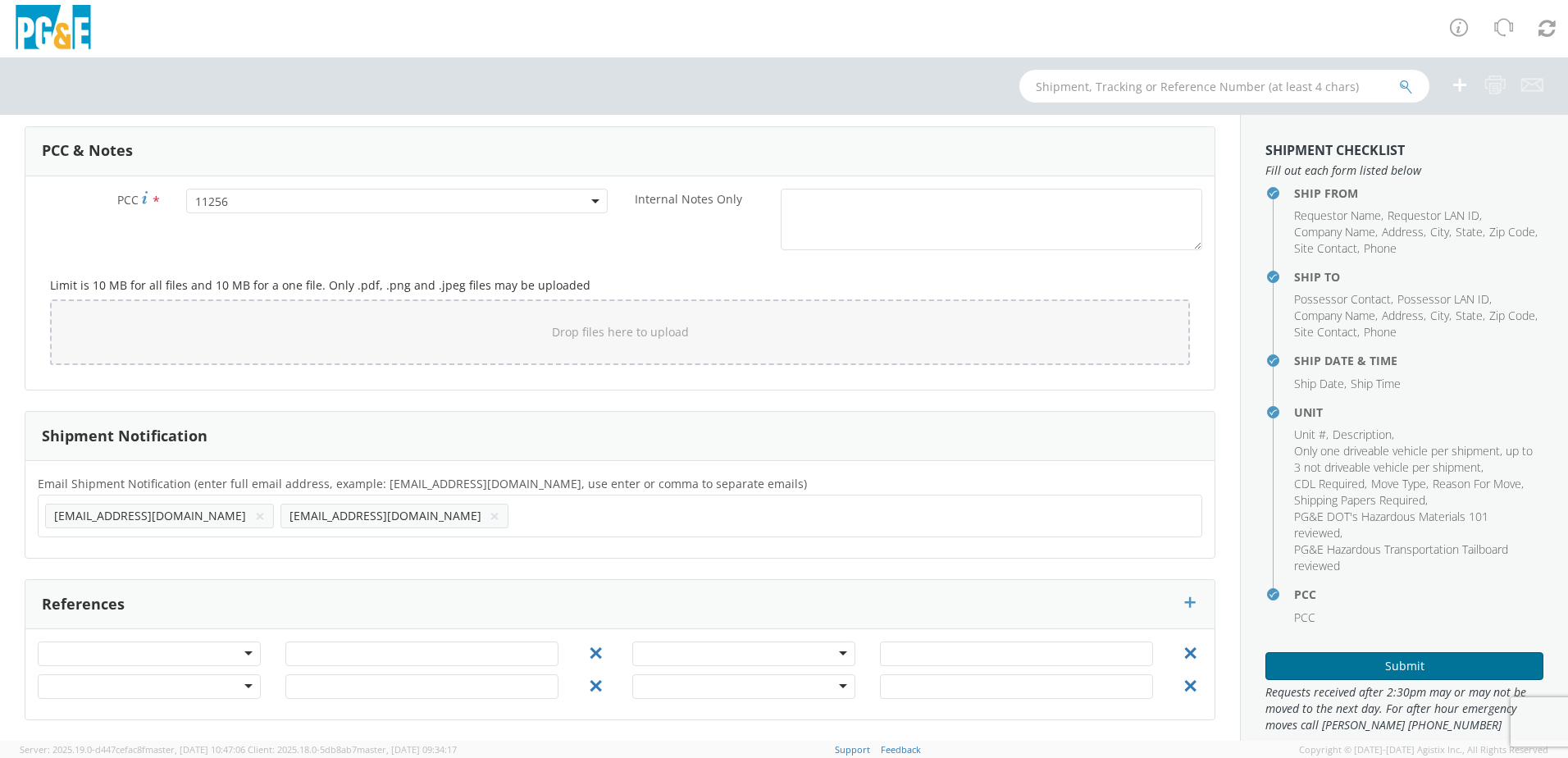
scroll to position [1145, 0]
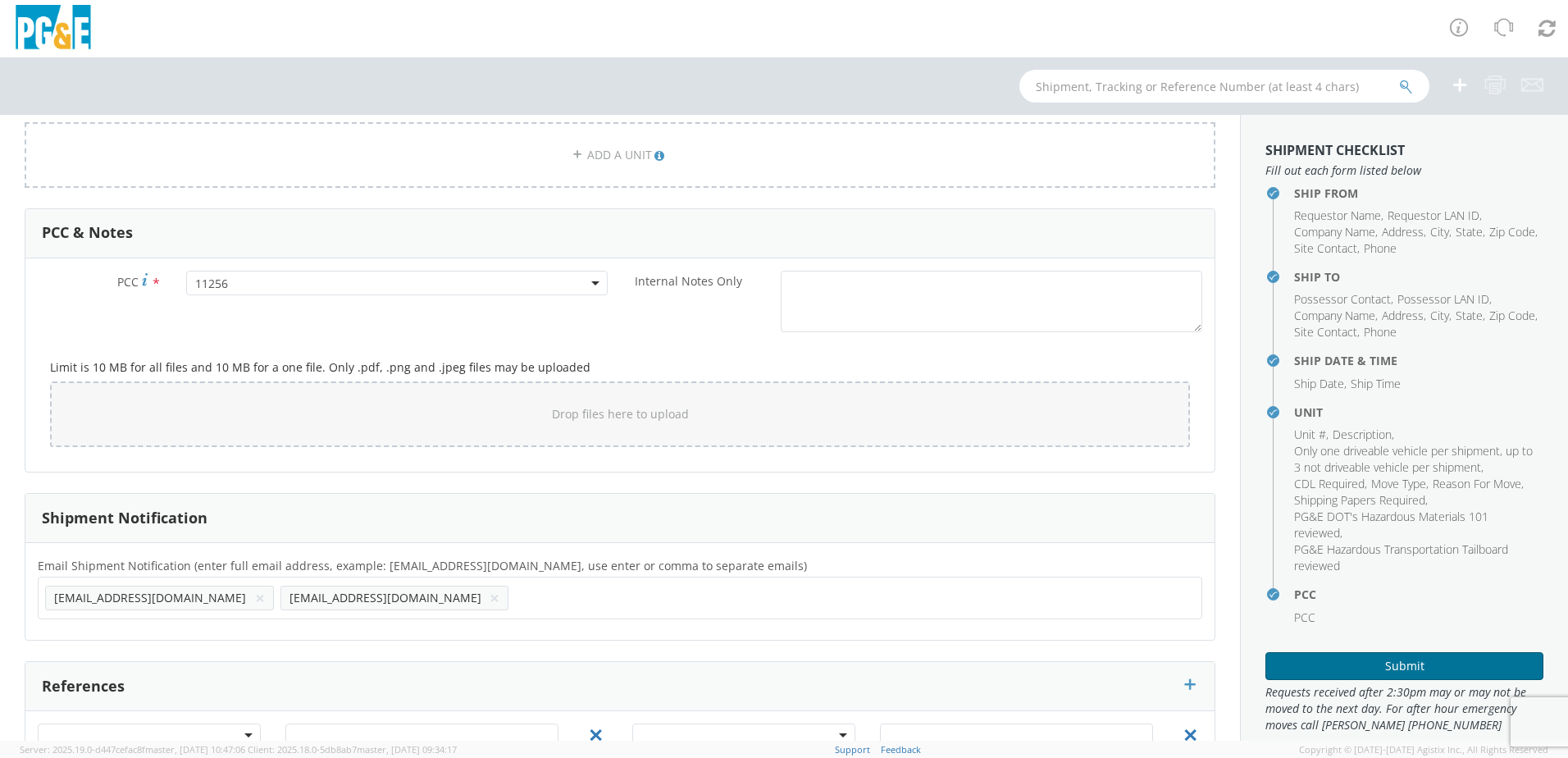
click at [1442, 667] on button "Submit" at bounding box center [1404, 666] width 278 height 28
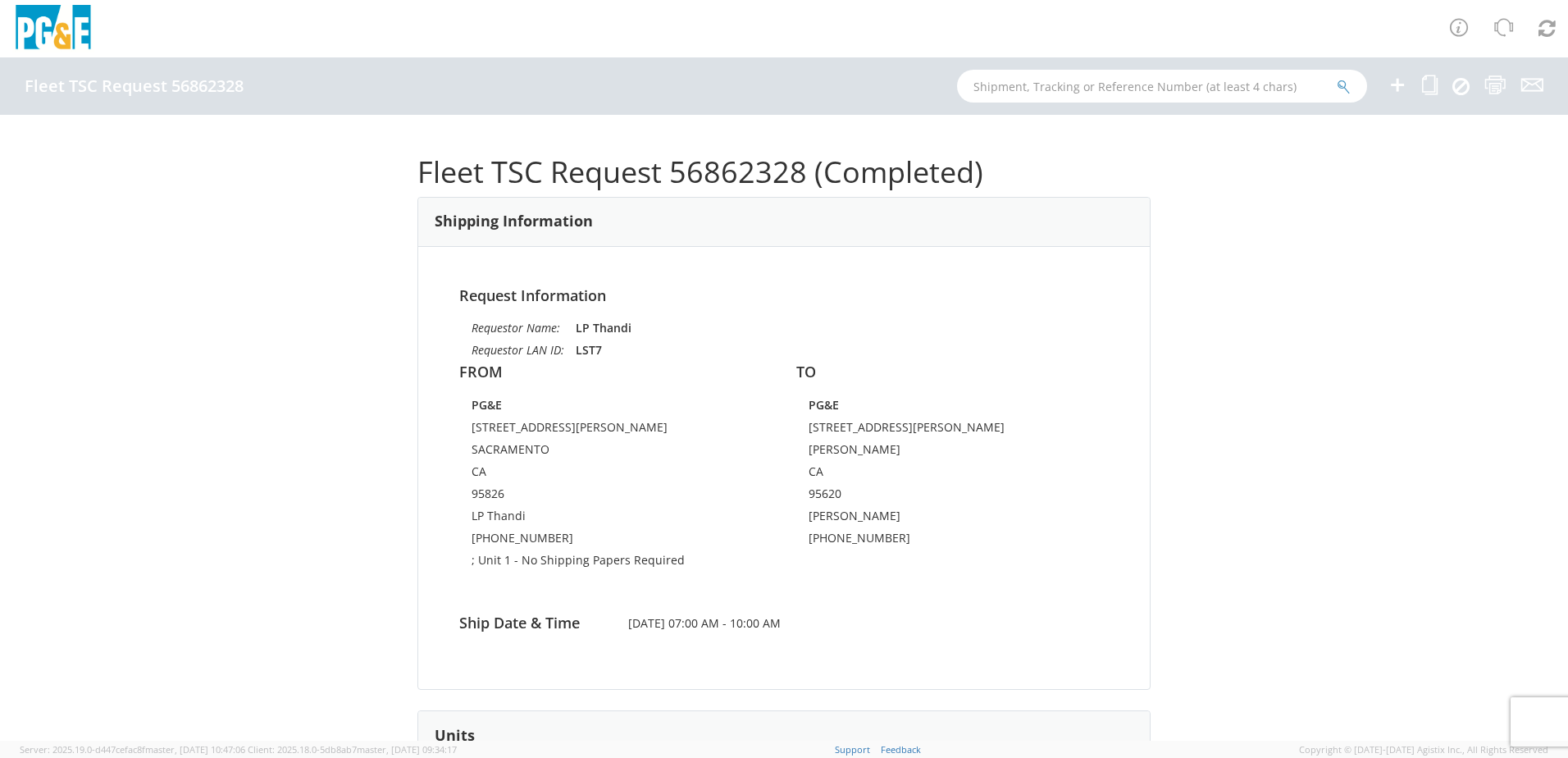
click at [734, 177] on h1 "Fleet TSC Request 56862328 (Completed)" at bounding box center [784, 172] width 733 height 33
copy h1 "56862328"
